Goal: Answer question/provide support: Share knowledge or assist other users

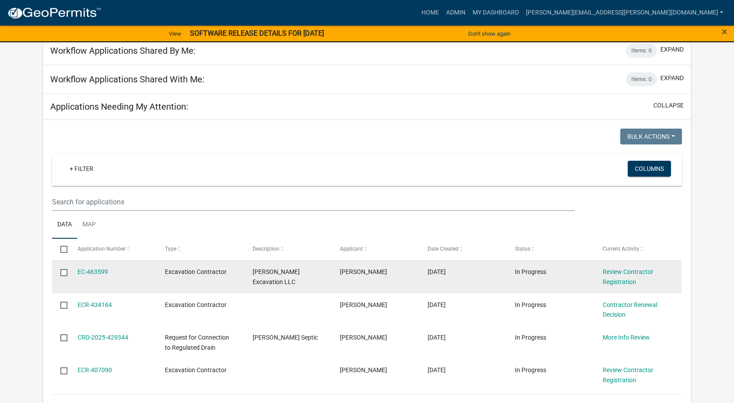
scroll to position [176, 0]
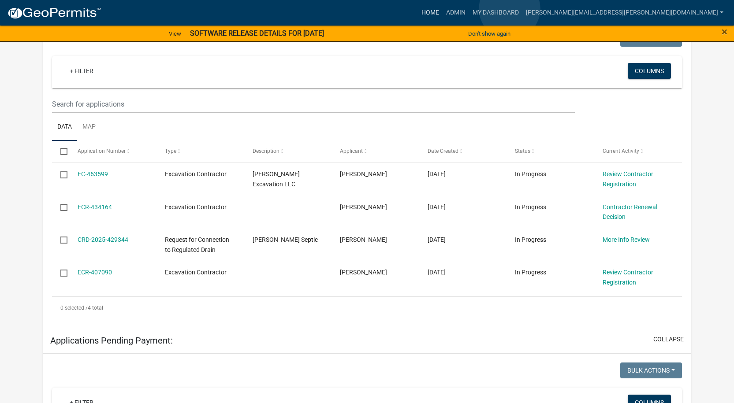
click at [443, 9] on link "Home" at bounding box center [430, 12] width 25 height 17
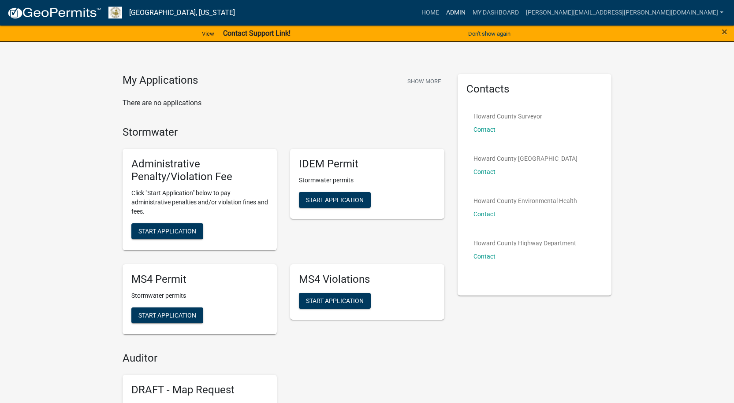
click at [469, 6] on link "Admin" at bounding box center [456, 12] width 26 height 17
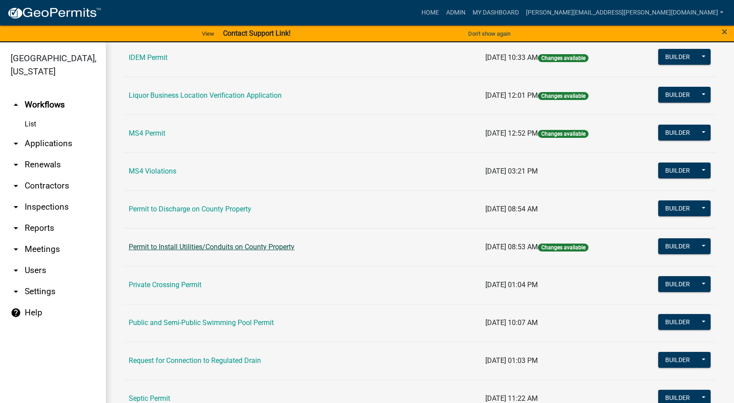
scroll to position [700, 0]
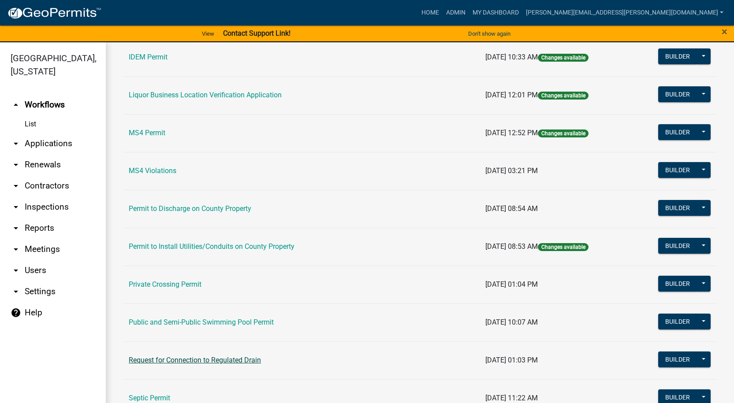
click at [179, 363] on link "Request for Connection to Regulated Drain" at bounding box center [195, 360] width 132 height 8
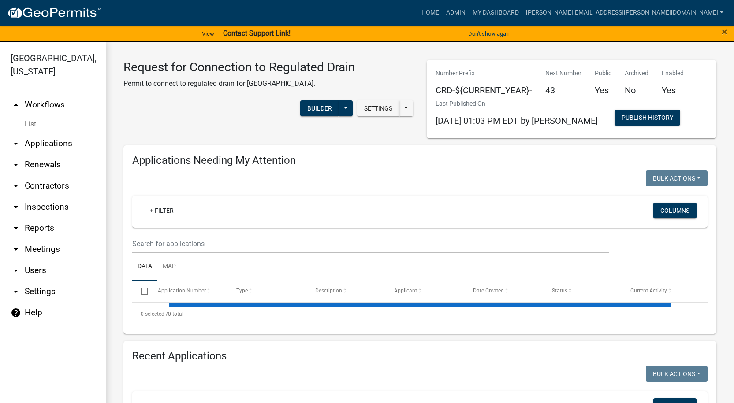
select select "1: 25"
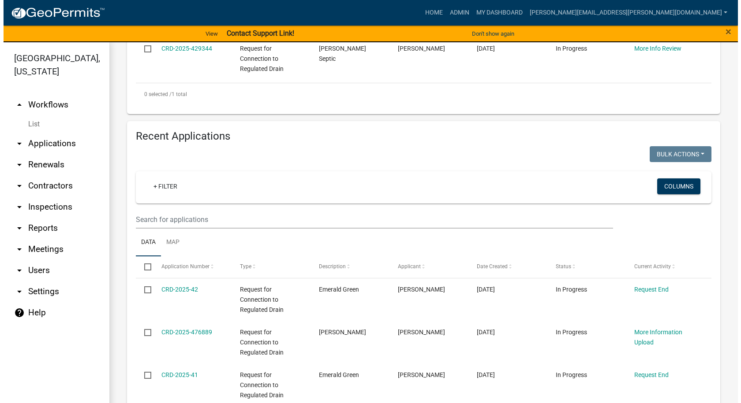
scroll to position [331, 0]
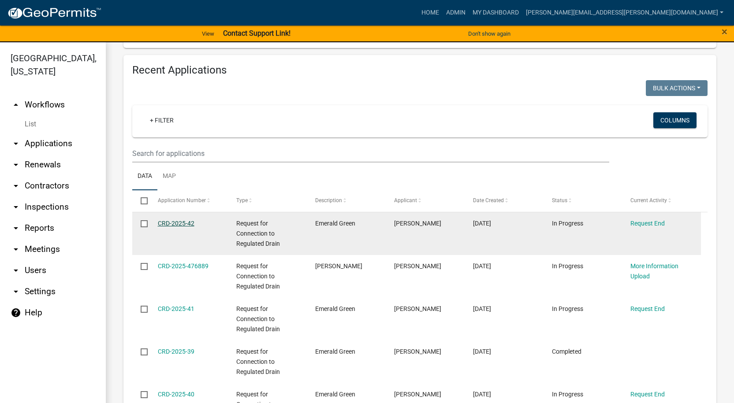
click at [178, 222] on link "CRD-2025-42" at bounding box center [176, 223] width 37 height 7
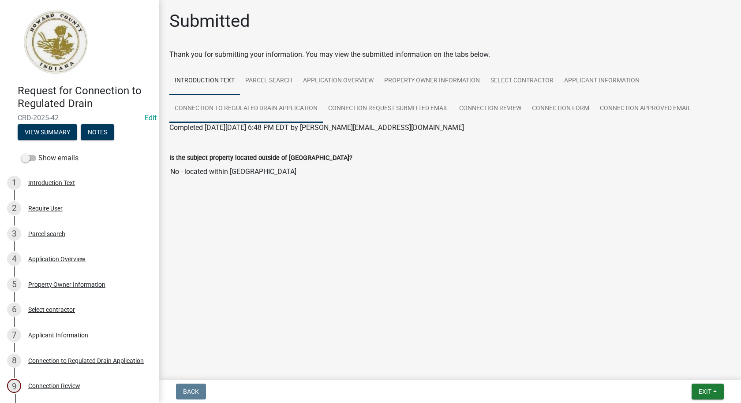
click at [237, 111] on link "Connection to Regulated Drain Application" at bounding box center [245, 109] width 153 height 28
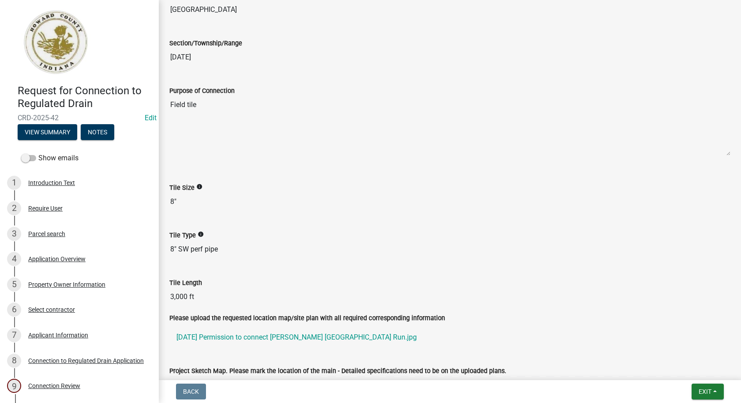
scroll to position [573, 0]
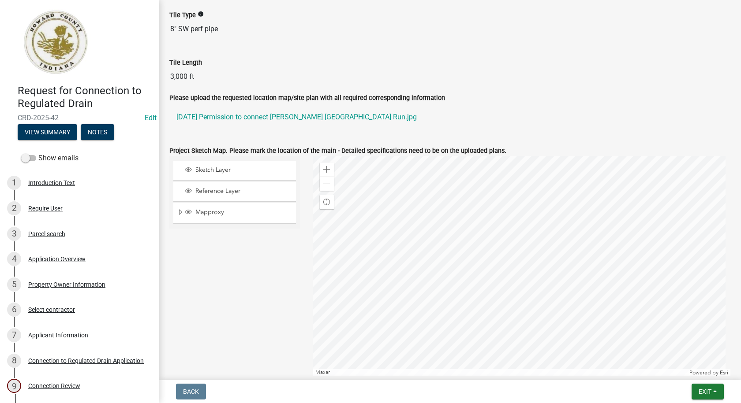
drag, startPoint x: 242, startPoint y: 118, endPoint x: 216, endPoint y: 264, distance: 148.6
click at [216, 264] on div "Sketch Layer Reference Layer Mapproxy Regulated Drains Corporation Political To…" at bounding box center [235, 266] width 144 height 220
click at [230, 116] on link "[DATE] Permission to connect [PERSON_NAME] [GEOGRAPHIC_DATA] Run.jpg" at bounding box center [449, 117] width 561 height 21
